Goal: Go to known website: Go to known website

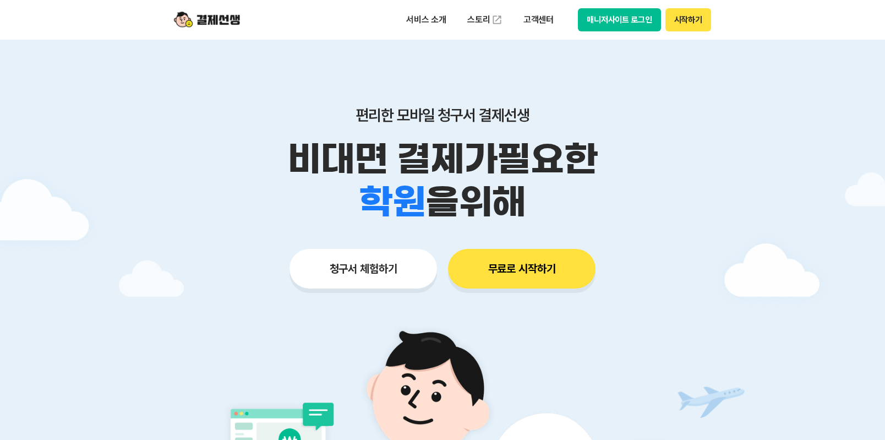
click at [644, 27] on button "매니저사이트 로그인" at bounding box center [619, 19] width 83 height 23
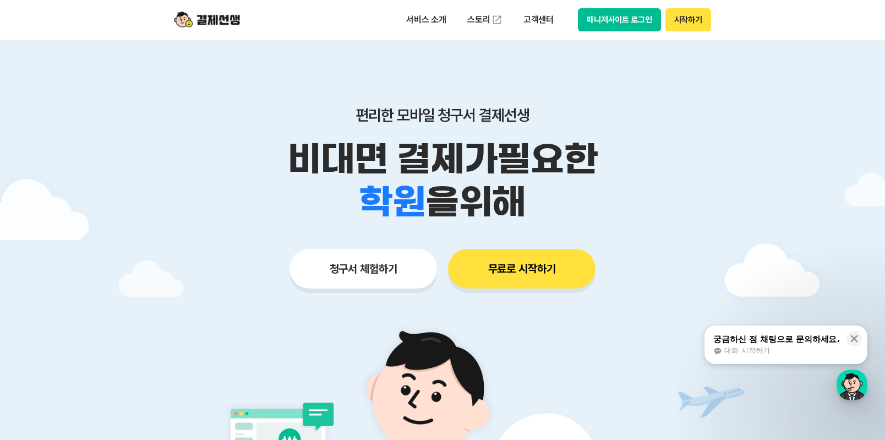
click at [601, 18] on button "매니저사이트 로그인" at bounding box center [619, 19] width 83 height 23
